Goal: Information Seeking & Learning: Find specific fact

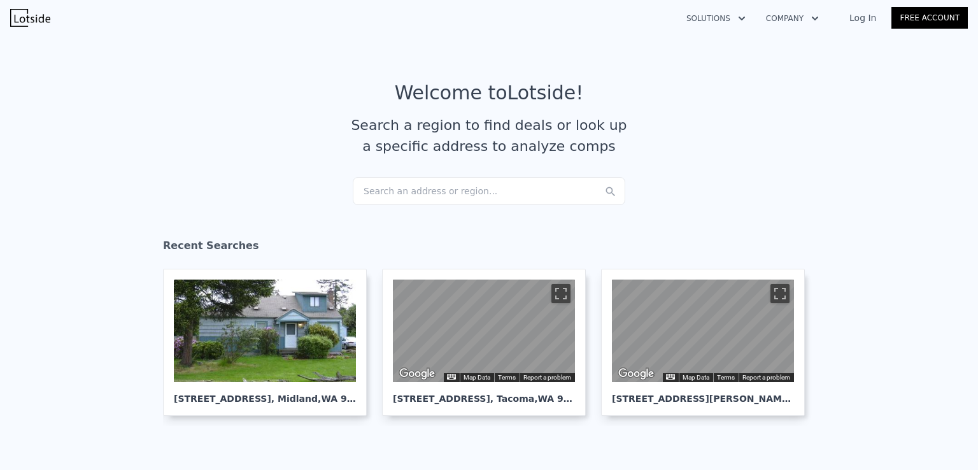
click at [436, 188] on div "Search an address or region..." at bounding box center [489, 191] width 273 height 28
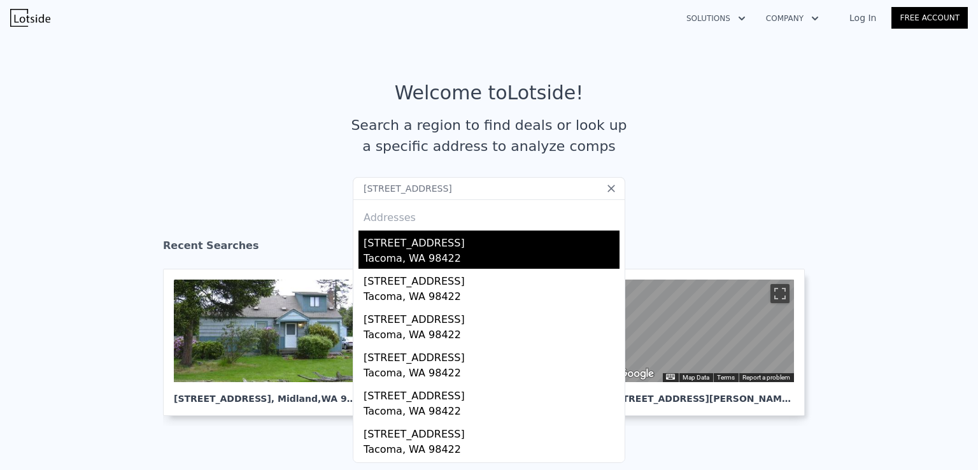
type input "[STREET_ADDRESS]"
click at [425, 239] on div "[STREET_ADDRESS]" at bounding box center [492, 241] width 256 height 20
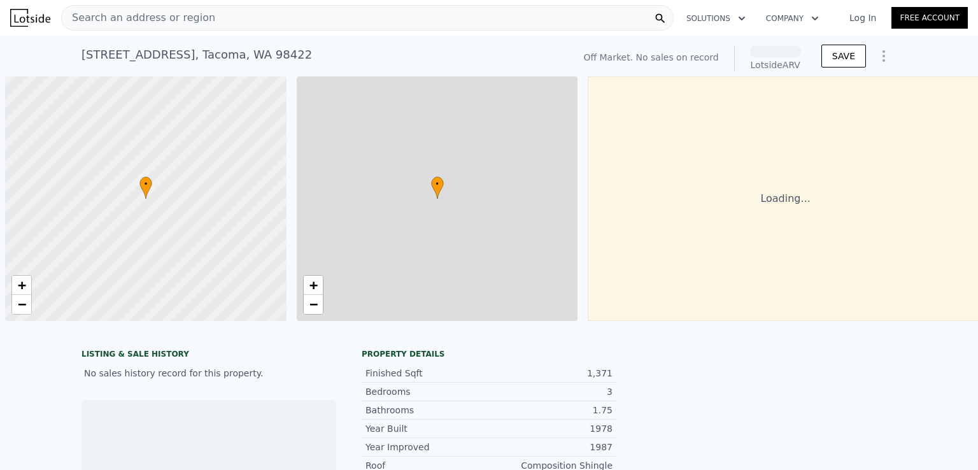
scroll to position [0, 5]
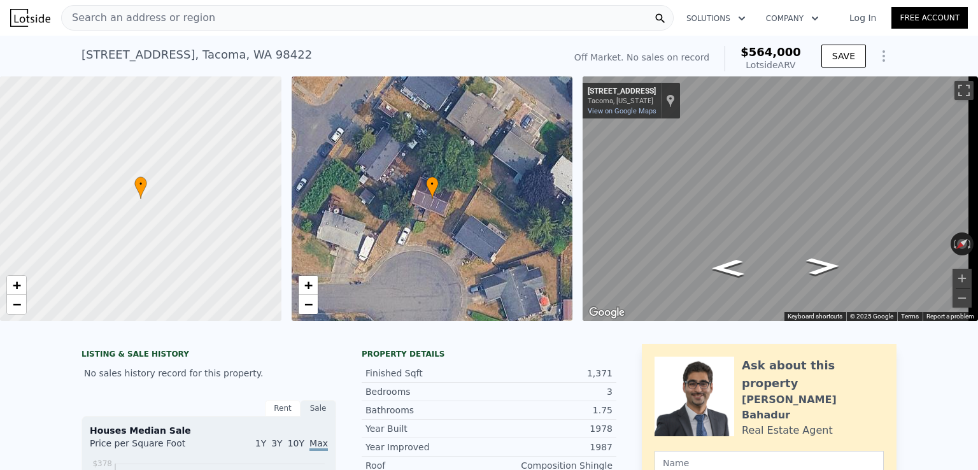
click at [772, 52] on span "$564,000" at bounding box center [771, 51] width 61 height 13
copy span "$564,000"
